Goal: Information Seeking & Learning: Check status

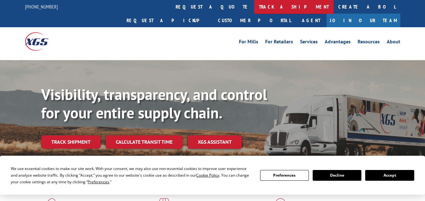
click at [254, 8] on link "track a shipment" at bounding box center [293, 7] width 79 height 14
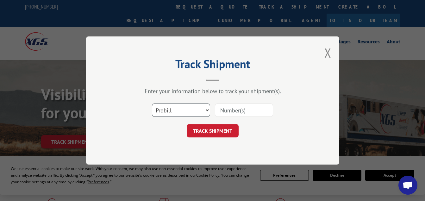
click at [205, 110] on select "Select category... Probill BOL PO" at bounding box center [181, 109] width 58 height 13
select select "bol"
click at [152, 103] on select "Select category... Probill BOL PO" at bounding box center [181, 109] width 58 height 13
click at [222, 110] on input at bounding box center [244, 109] width 58 height 13
paste input ": 851165"
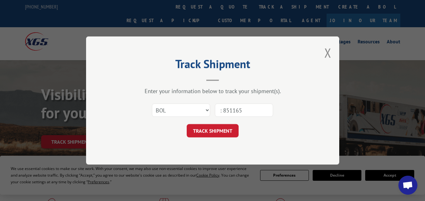
click at [223, 111] on input ": 851165" at bounding box center [244, 109] width 58 height 13
type input "851165"
click at [223, 129] on button "TRACK SHIPMENT" at bounding box center [213, 130] width 52 height 13
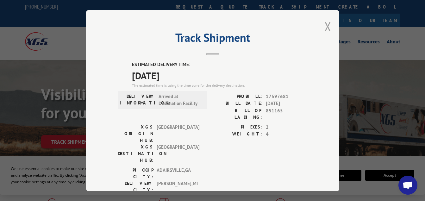
click at [324, 25] on button "Close modal" at bounding box center [327, 26] width 7 height 17
